Goal: Task Accomplishment & Management: Manage account settings

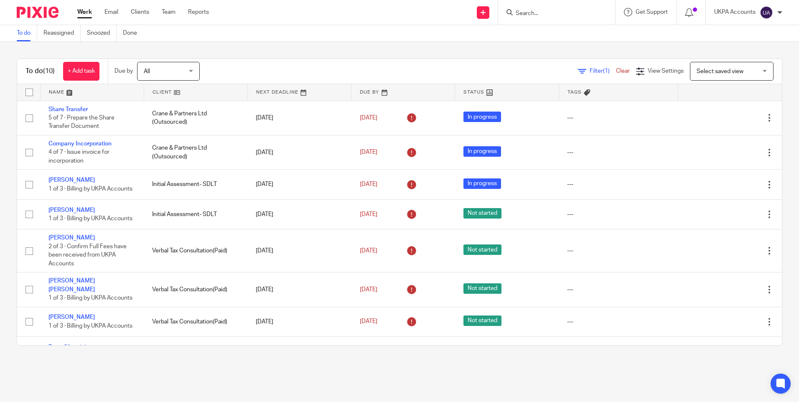
scroll to position [95, 0]
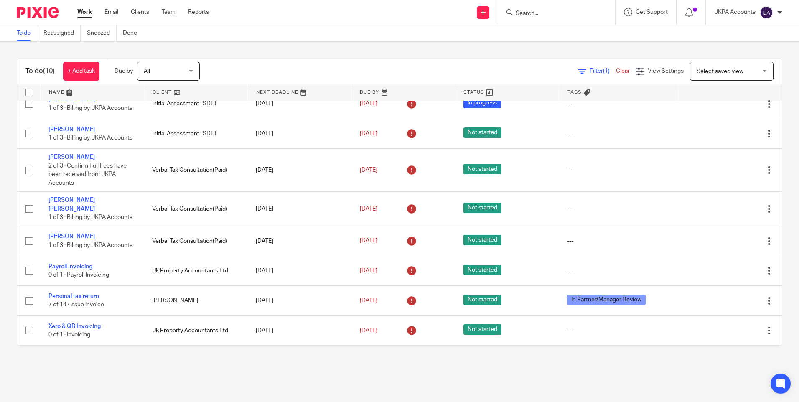
click at [540, 14] on input "Search" at bounding box center [552, 14] width 75 height 8
paste input "Neorecruits Ltd"
type input "Neorecruits Ltd"
click at [482, 36] on div "To do Reassigned Snoozed Done" at bounding box center [399, 33] width 799 height 17
click at [526, 16] on input "Search" at bounding box center [552, 14] width 75 height 8
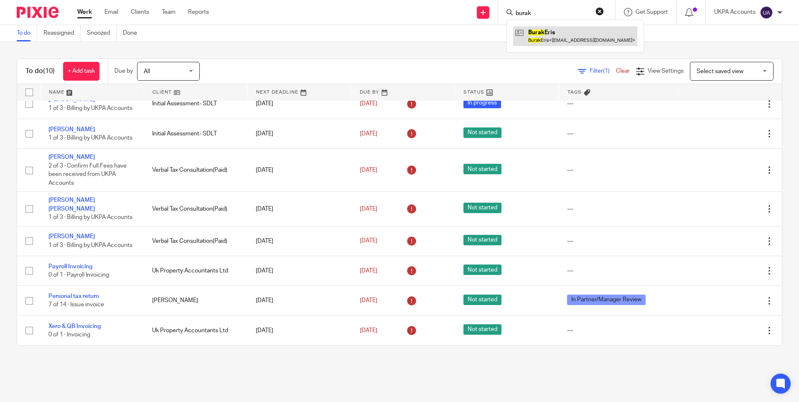
type input "burak"
click at [530, 39] on link at bounding box center [575, 35] width 124 height 19
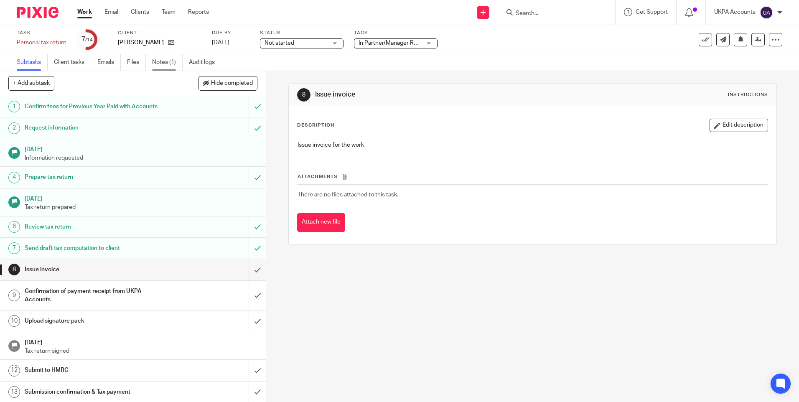
click at [168, 61] on link "Notes (1)" at bounding box center [167, 62] width 31 height 16
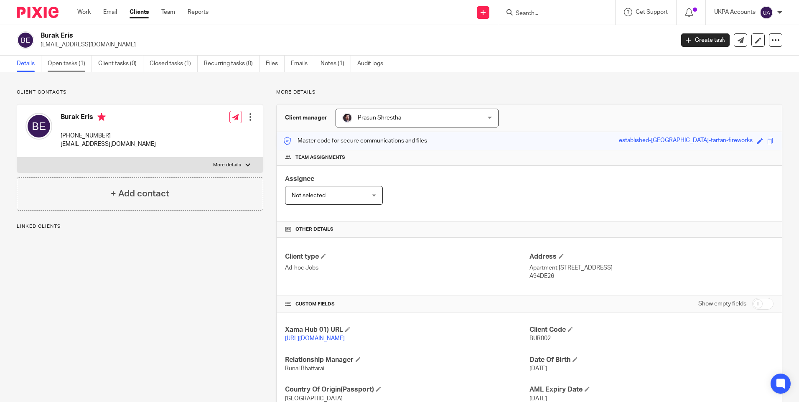
click at [70, 67] on link "Open tasks (1)" at bounding box center [70, 64] width 44 height 16
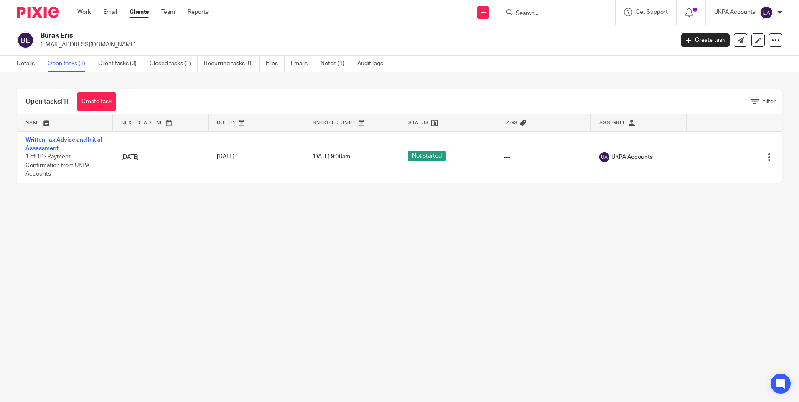
click at [71, 137] on link "Written Tax Advice and Initial Assessment" at bounding box center [63, 144] width 76 height 14
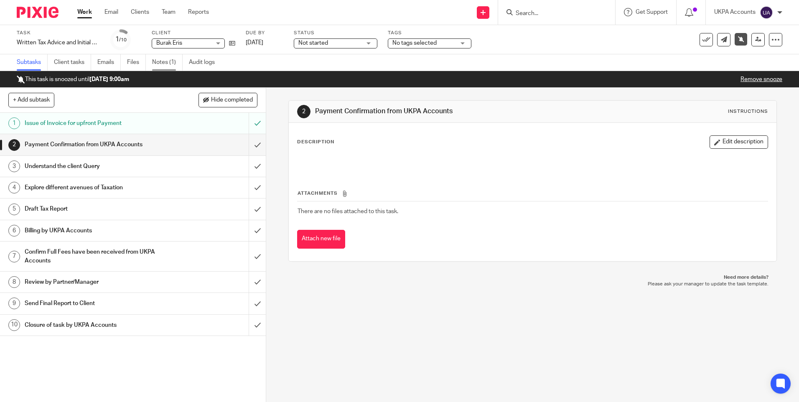
click at [170, 63] on link "Notes (1)" at bounding box center [167, 62] width 31 height 16
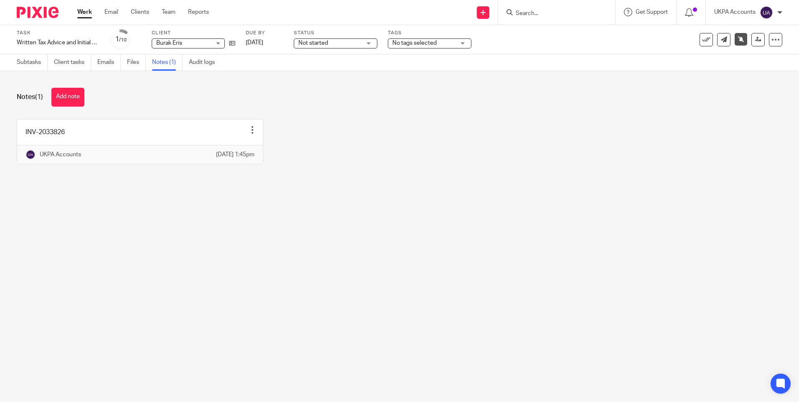
click at [470, 255] on main "Task Written Tax Advice and Initial Assessment Save Written Tax Advice and Init…" at bounding box center [399, 201] width 799 height 402
click at [73, 96] on button "Add note" at bounding box center [67, 97] width 33 height 19
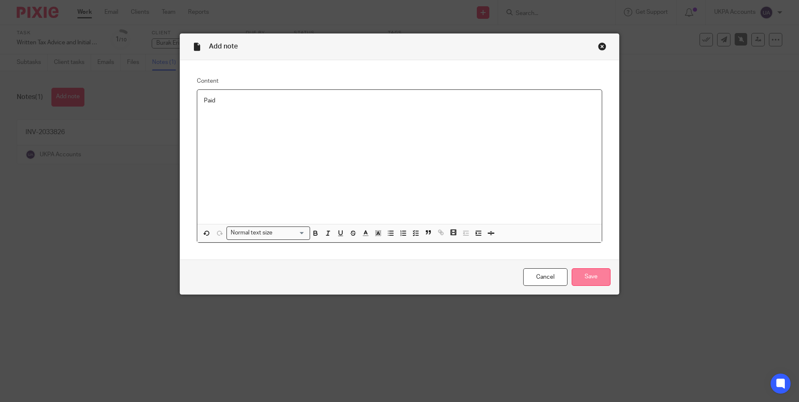
click at [591, 278] on input "Save" at bounding box center [591, 277] width 39 height 18
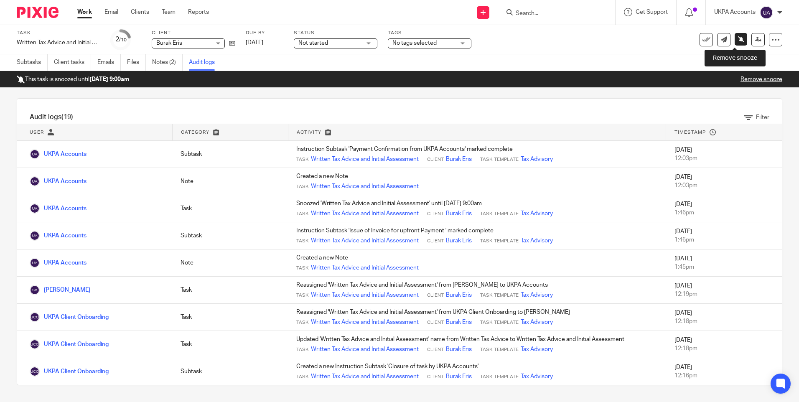
click at [738, 38] on icon at bounding box center [741, 39] width 6 height 6
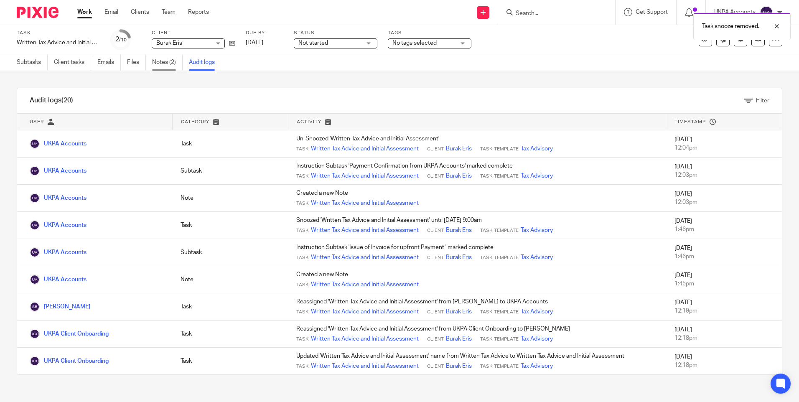
click at [173, 64] on link "Notes (2)" at bounding box center [167, 62] width 31 height 16
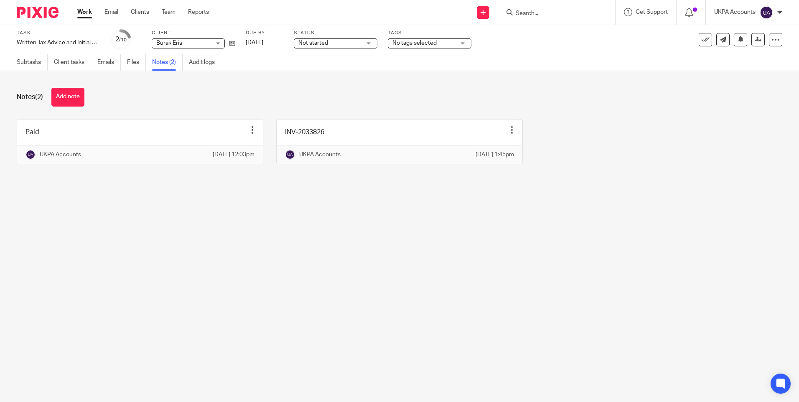
click at [275, 106] on div "Notes (2) Add note" at bounding box center [399, 97] width 765 height 19
click at [33, 61] on link "Subtasks" at bounding box center [32, 62] width 31 height 16
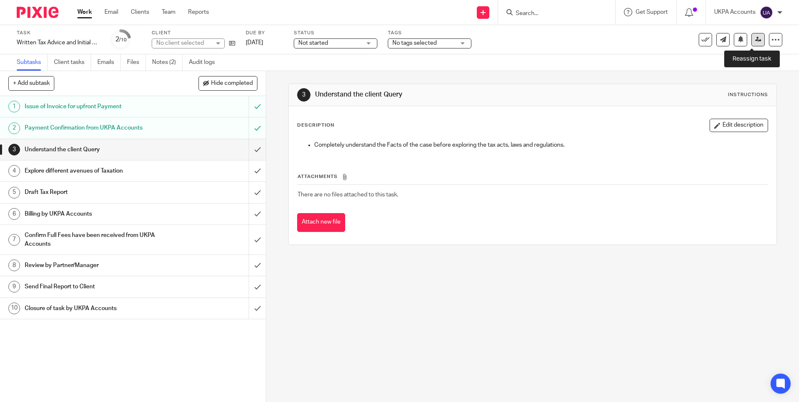
click at [755, 39] on icon at bounding box center [758, 39] width 6 height 6
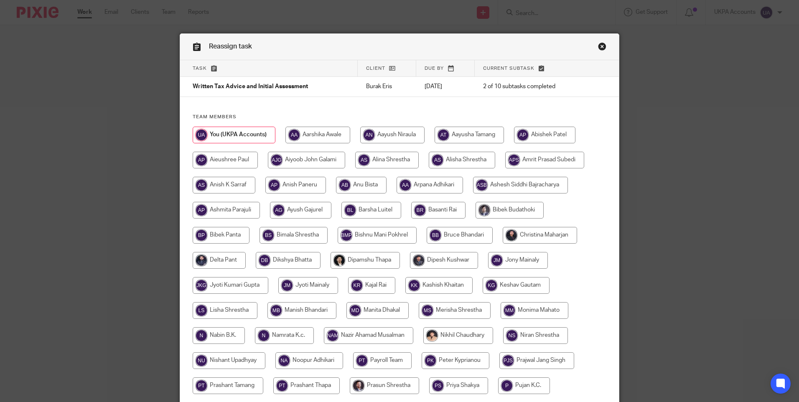
scroll to position [245, 0]
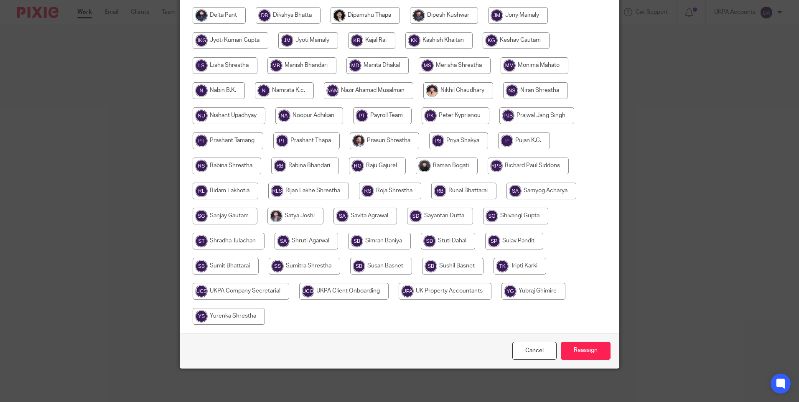
click at [398, 265] on input "radio" at bounding box center [381, 266] width 62 height 17
radio input "true"
click at [562, 347] on input "Reassign" at bounding box center [586, 351] width 50 height 18
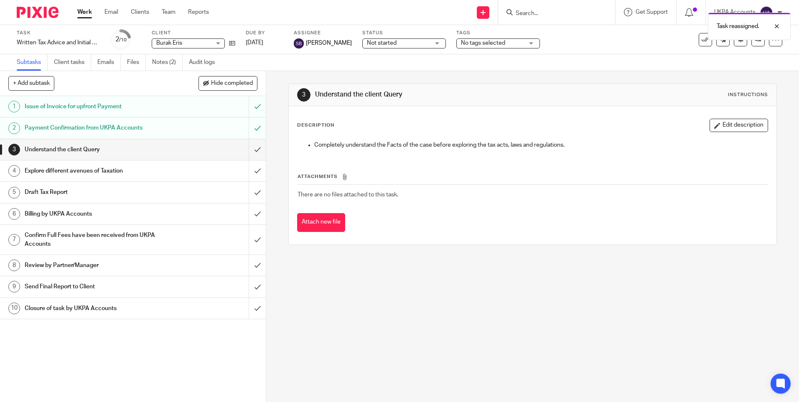
click at [81, 10] on link "Work" at bounding box center [84, 12] width 15 height 8
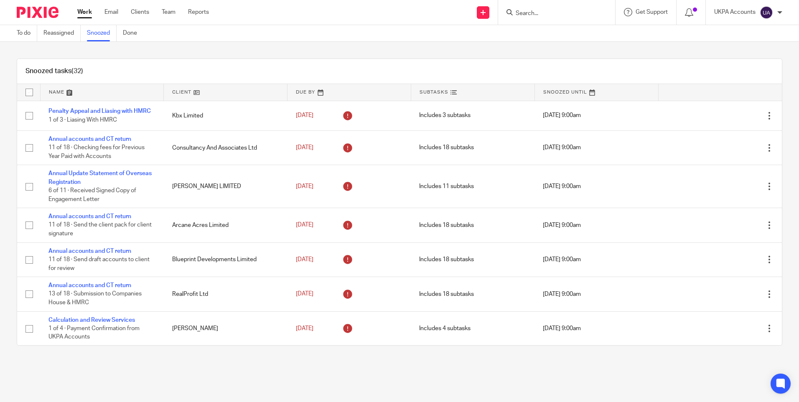
click at [233, 92] on link at bounding box center [225, 92] width 123 height 17
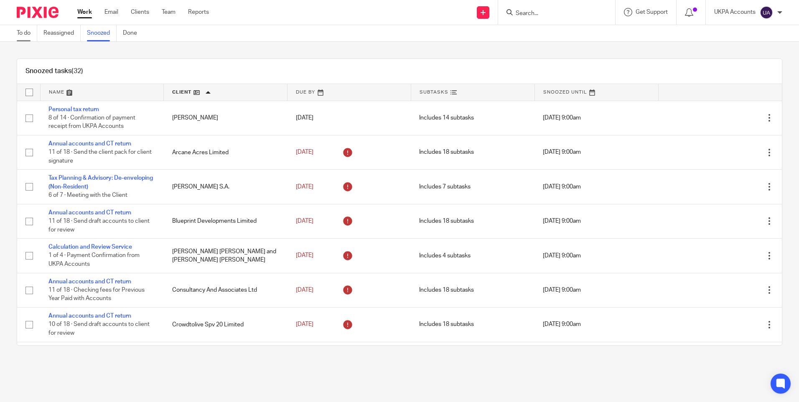
click at [24, 33] on link "To do" at bounding box center [27, 33] width 20 height 16
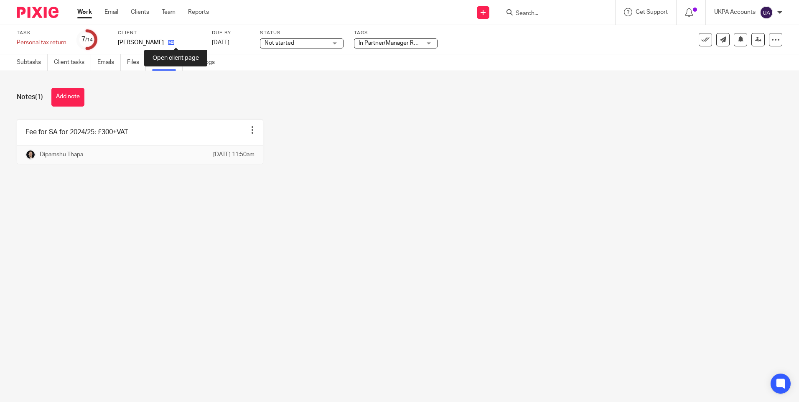
click at [174, 42] on icon at bounding box center [171, 42] width 6 height 6
click at [275, 231] on main "Task Personal tax return Save Personal tax return 7 /14 Client [PERSON_NAME][GE…" at bounding box center [399, 201] width 799 height 402
click at [79, 102] on button "Add note" at bounding box center [67, 97] width 33 height 19
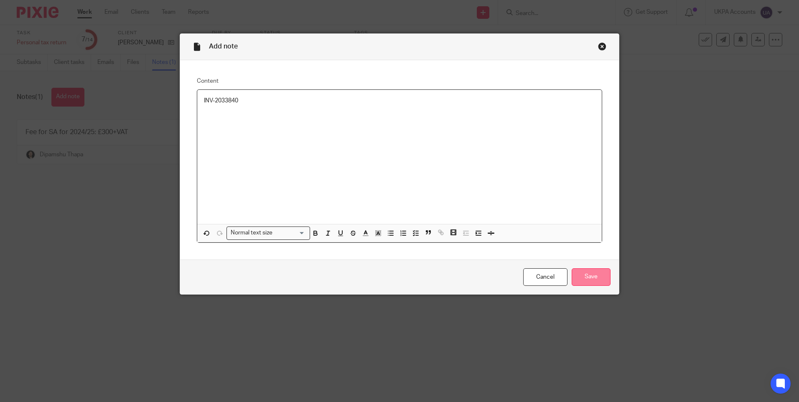
click at [596, 275] on input "Save" at bounding box center [591, 277] width 39 height 18
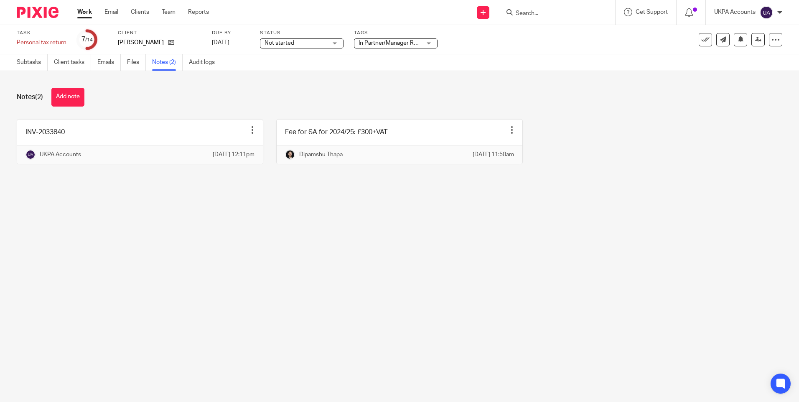
click at [223, 263] on main "Task Personal tax return Save Personal tax return 7 /14 Client [PERSON_NAME][GE…" at bounding box center [399, 201] width 799 height 402
click at [25, 61] on link "Subtasks" at bounding box center [32, 62] width 31 height 16
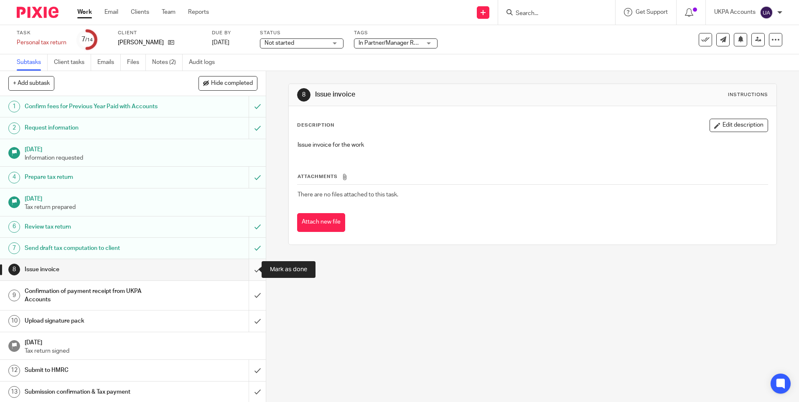
click at [251, 271] on input "submit" at bounding box center [133, 269] width 266 height 21
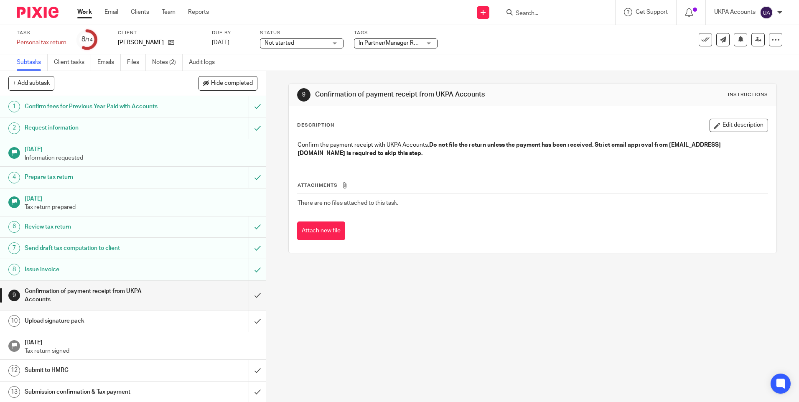
click at [588, 302] on div "9 Confirmation of payment receipt from UKPA Accounts Instructions Description E…" at bounding box center [532, 236] width 533 height 331
click at [408, 319] on div "9 Confirmation of payment receipt from UKPA Accounts Instructions Description E…" at bounding box center [532, 236] width 533 height 331
click at [359, 352] on div "9 Confirmation of payment receipt from UKPA Accounts Instructions Description E…" at bounding box center [532, 236] width 533 height 331
click at [162, 64] on link "Notes (2)" at bounding box center [167, 62] width 31 height 16
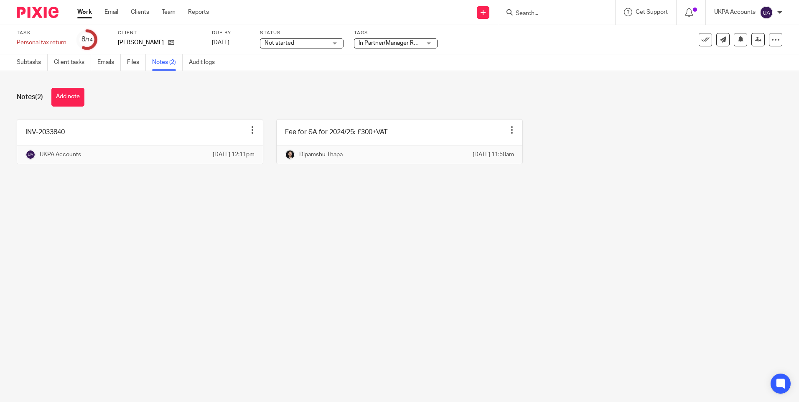
click at [250, 250] on main "Task Personal tax return Save Personal tax return 8 /14 Client Sarah Sandford-H…" at bounding box center [399, 201] width 799 height 402
click at [31, 61] on link "Subtasks" at bounding box center [32, 62] width 31 height 16
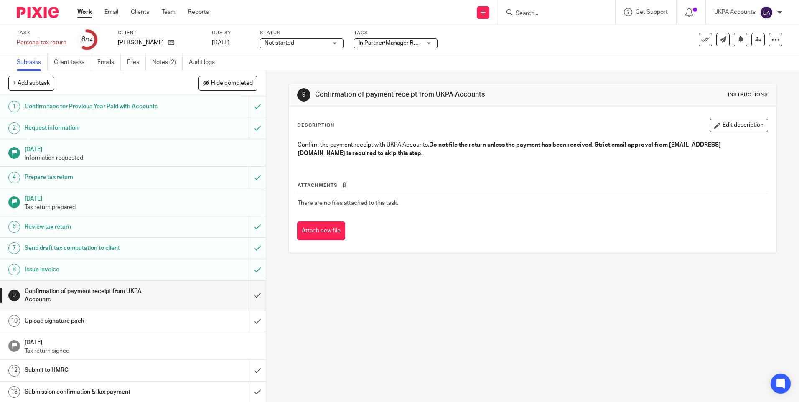
click at [376, 325] on div "9 Confirmation of payment receipt from UKPA Accounts Instructions Description E…" at bounding box center [532, 236] width 533 height 331
click at [171, 64] on link "Notes (2)" at bounding box center [167, 62] width 31 height 16
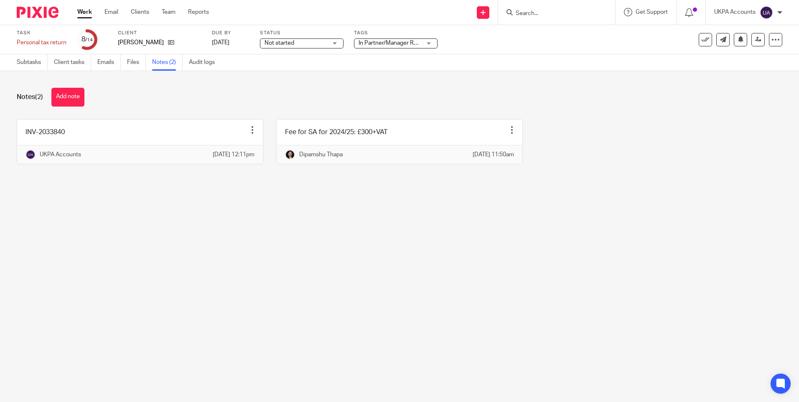
click at [303, 75] on div "Notes (2) Add note INV-2033840 Edit note Delete note UKPA Accounts 21 Aug 2025 …" at bounding box center [399, 132] width 799 height 122
click at [274, 81] on div "Notes (2) Add note INV-2033840 Edit note Delete note UKPA Accounts 21 Aug 2025 …" at bounding box center [399, 132] width 799 height 122
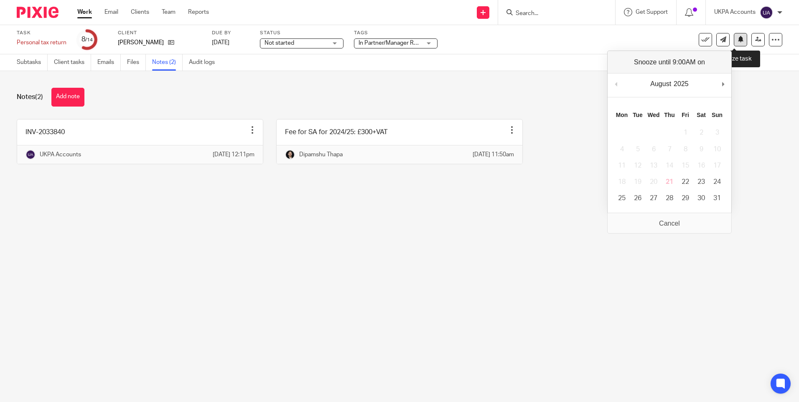
click at [737, 37] on icon at bounding box center [740, 39] width 6 height 6
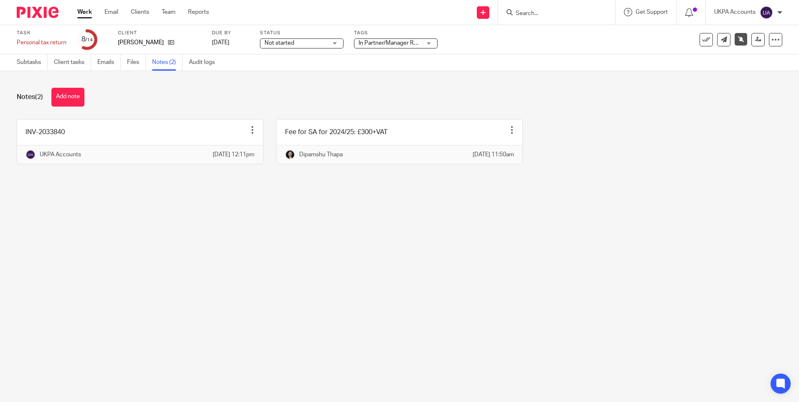
click at [588, 300] on main "Task Personal tax return Save Personal tax return 8 /14 Client [PERSON_NAME][GE…" at bounding box center [399, 201] width 799 height 402
click at [503, 273] on main "Task Personal tax return Save Personal tax return 8 /14 Client [PERSON_NAME][GE…" at bounding box center [399, 201] width 799 height 402
click at [452, 274] on main "Task Personal tax return Save Personal tax return 8 /14 Client [PERSON_NAME][GE…" at bounding box center [399, 201] width 799 height 402
drag, startPoint x: 133, startPoint y: 102, endPoint x: 96, endPoint y: 79, distance: 43.7
click at [131, 101] on div "Notes (2) Add note" at bounding box center [399, 97] width 765 height 19
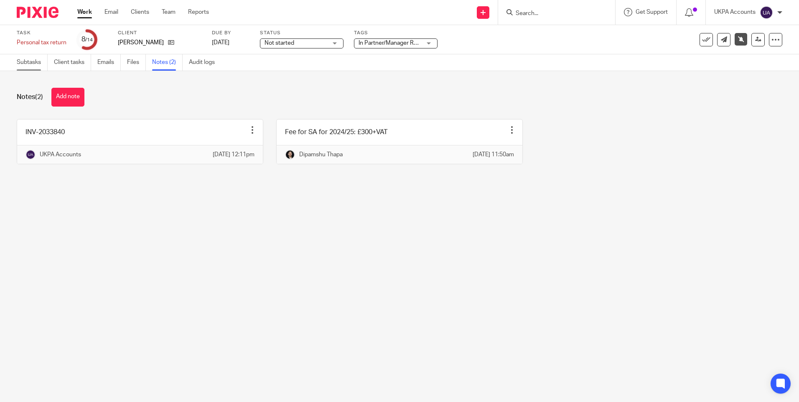
click at [23, 63] on link "Subtasks" at bounding box center [32, 62] width 31 height 16
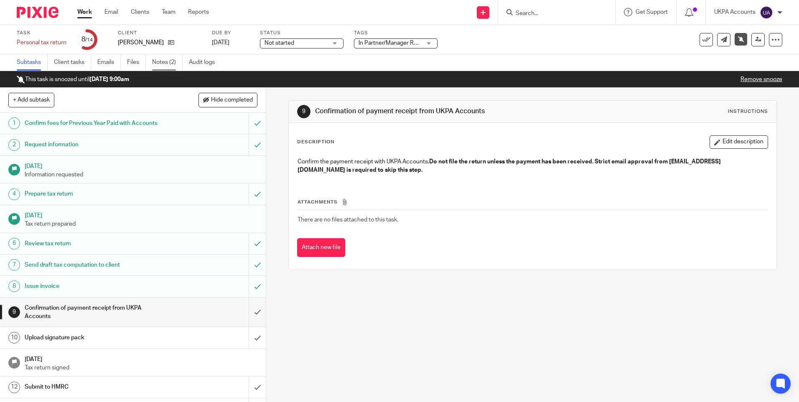
click at [169, 62] on link "Notes (2)" at bounding box center [167, 62] width 31 height 16
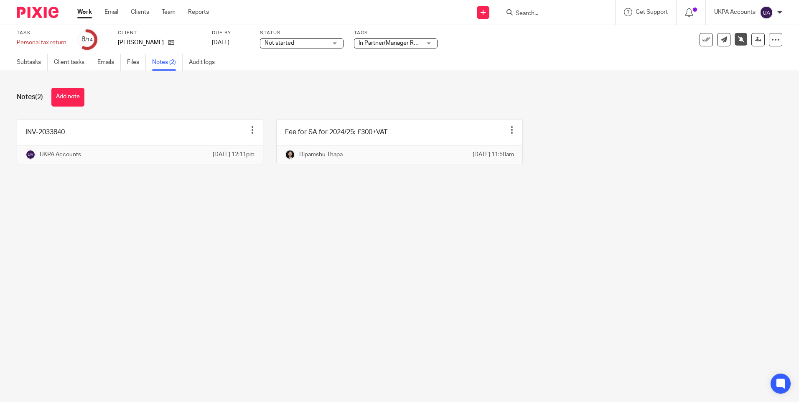
click at [541, 233] on main "Task Personal tax return Save Personal tax return 8 /14 Client [PERSON_NAME][GE…" at bounding box center [399, 201] width 799 height 402
click at [234, 97] on div "Notes (2) Add note" at bounding box center [399, 97] width 765 height 19
click at [390, 257] on main "Task Personal tax return Save Personal tax return 8 /14 Client [PERSON_NAME][GE…" at bounding box center [399, 201] width 799 height 402
click at [169, 92] on div "Notes (2) Add note" at bounding box center [399, 97] width 765 height 19
click at [27, 62] on link "Subtasks" at bounding box center [32, 62] width 31 height 16
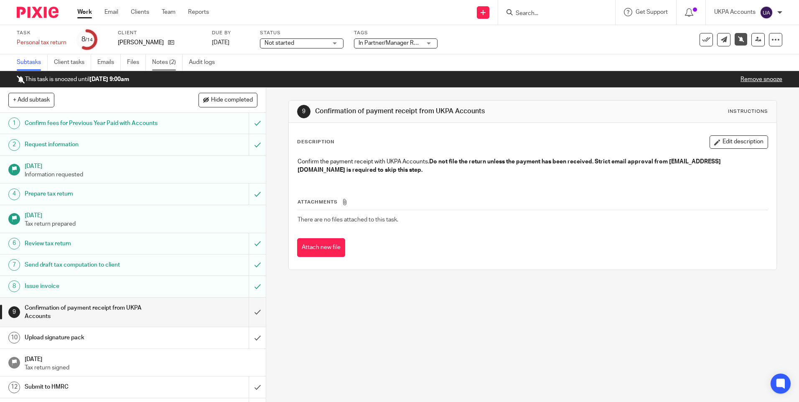
click at [165, 64] on link "Notes (2)" at bounding box center [167, 62] width 31 height 16
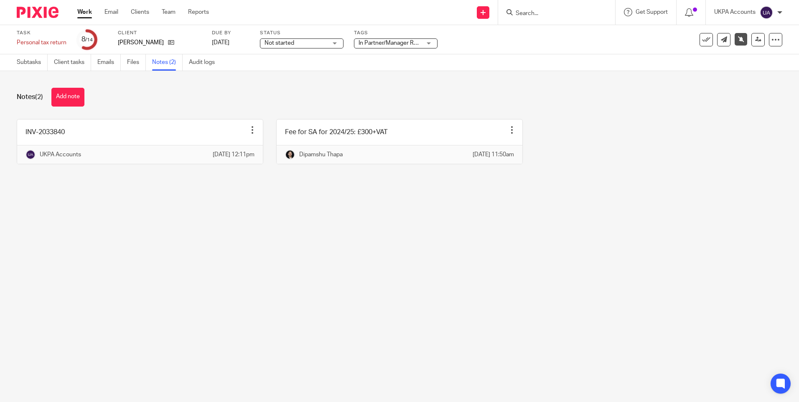
click at [270, 94] on div "Notes (2) Add note" at bounding box center [399, 97] width 765 height 19
click at [85, 11] on link "Work" at bounding box center [84, 12] width 15 height 8
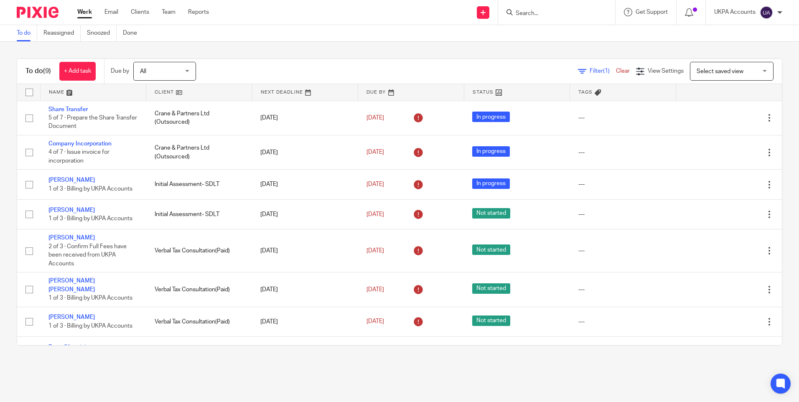
click at [368, 48] on div "To do (9) + Add task Due by All All Today Tomorrow This week Next week This mon…" at bounding box center [399, 202] width 799 height 320
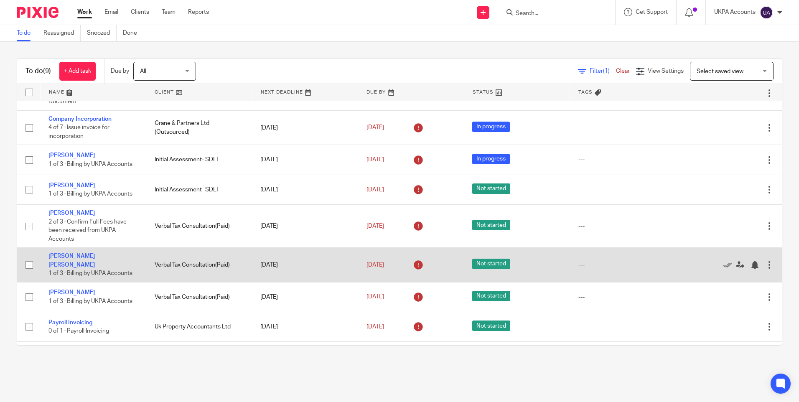
scroll to position [46, 0]
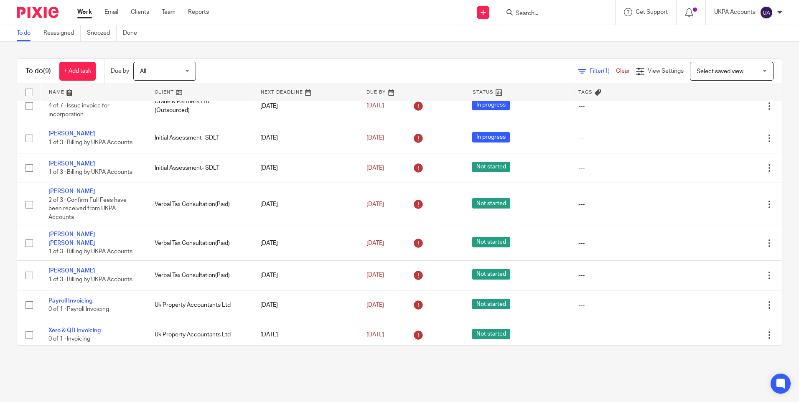
click at [21, 33] on link "To do" at bounding box center [27, 33] width 20 height 16
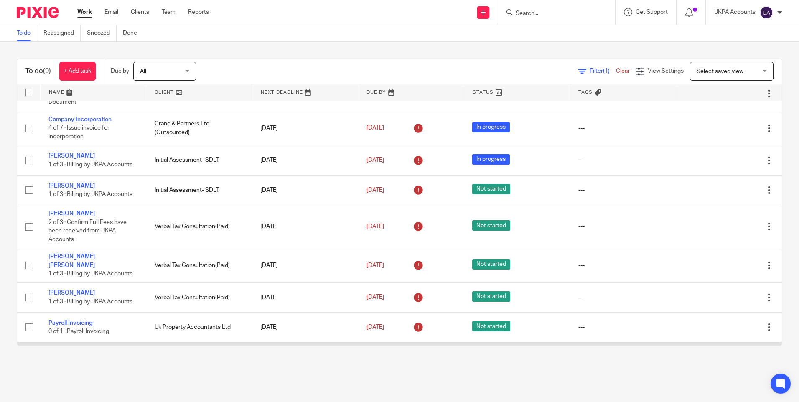
scroll to position [46, 0]
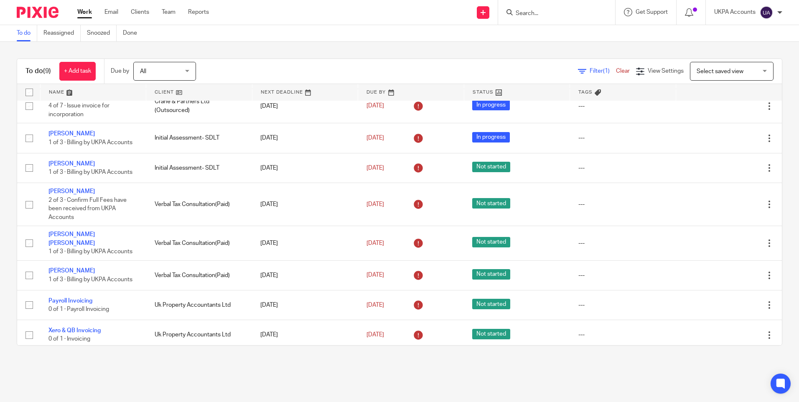
click at [84, 10] on link "Work" at bounding box center [84, 12] width 15 height 8
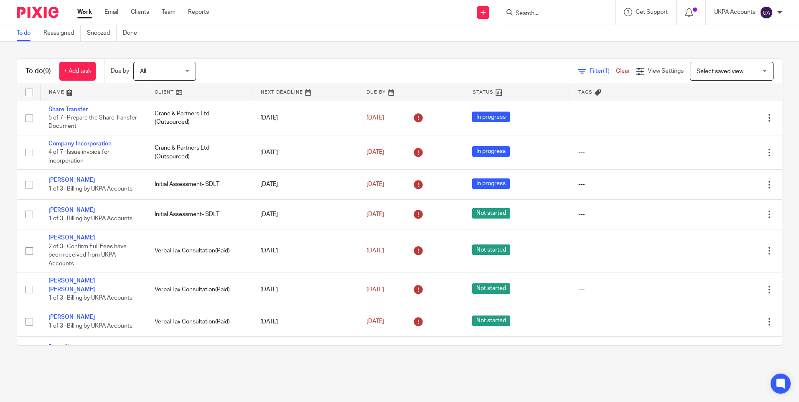
click at [20, 35] on link "To do" at bounding box center [27, 33] width 20 height 16
click at [26, 34] on link "To do" at bounding box center [27, 33] width 20 height 16
click at [552, 14] on input "Search" at bounding box center [552, 14] width 75 height 8
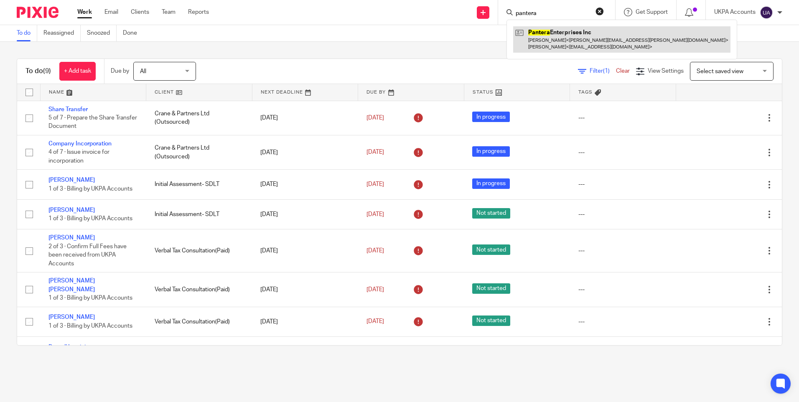
type input "pantera"
click at [552, 35] on link at bounding box center [621, 39] width 217 height 26
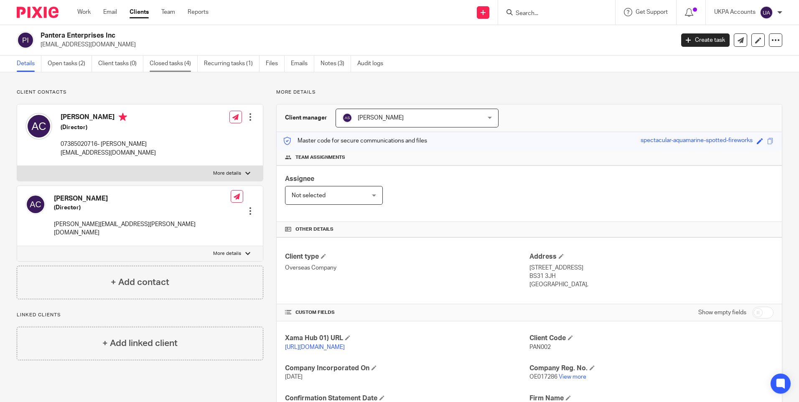
click at [158, 61] on link "Closed tasks (4)" at bounding box center [174, 64] width 48 height 16
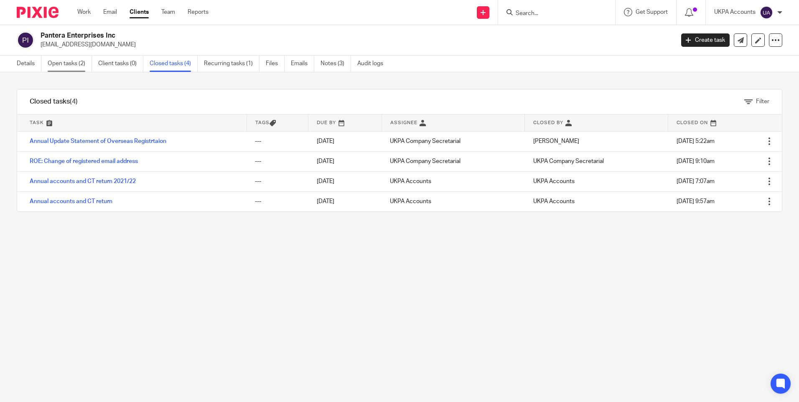
click at [69, 62] on link "Open tasks (2)" at bounding box center [70, 64] width 44 height 16
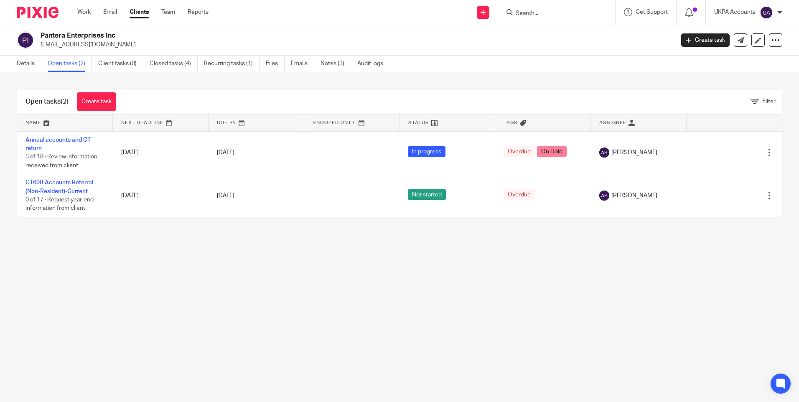
click at [295, 293] on main "Pantera Enterprises Inc [EMAIL_ADDRESS][DOMAIN_NAME] Create task Update from Co…" at bounding box center [399, 201] width 799 height 402
click at [280, 290] on main "Pantera Enterprises Inc [EMAIL_ADDRESS][DOMAIN_NAME] Create task Update from Co…" at bounding box center [399, 201] width 799 height 402
click at [85, 15] on link "Work" at bounding box center [83, 12] width 13 height 8
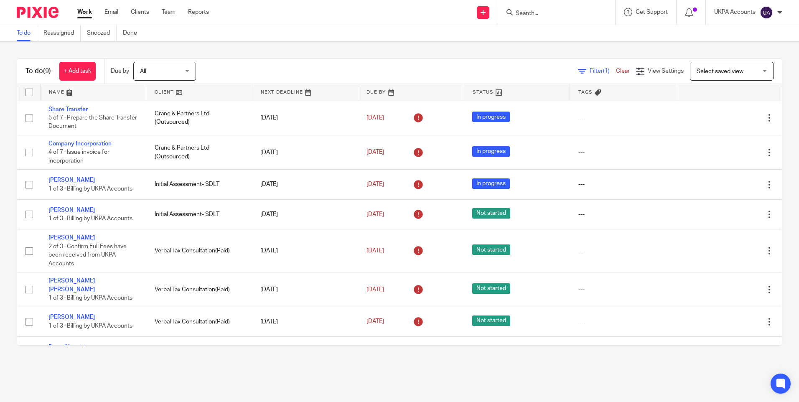
click at [88, 13] on link "Work" at bounding box center [84, 12] width 15 height 8
click at [25, 35] on link "To do" at bounding box center [27, 33] width 20 height 16
click at [87, 13] on link "Work" at bounding box center [84, 12] width 15 height 8
